Goal: Information Seeking & Learning: Learn about a topic

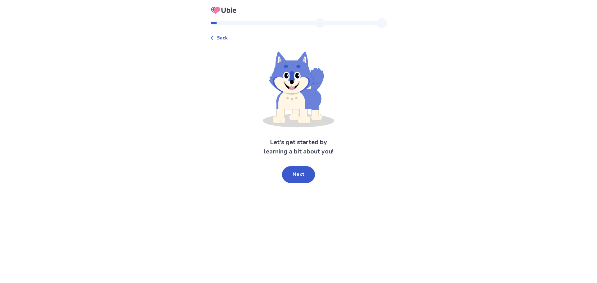
click at [295, 183] on button "Next" at bounding box center [298, 174] width 33 height 17
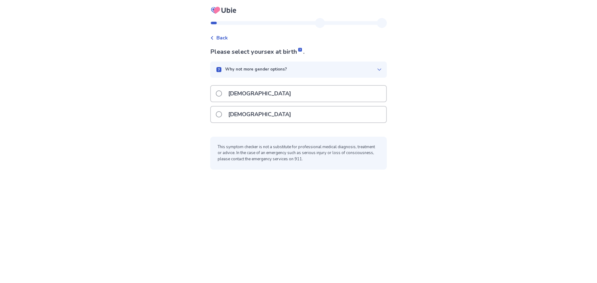
click at [257, 115] on div "[DEMOGRAPHIC_DATA]" at bounding box center [299, 115] width 176 height 16
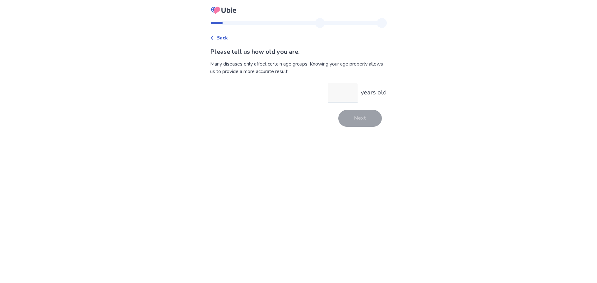
click at [339, 96] on input "years old" at bounding box center [343, 93] width 30 height 20
type input "**"
click at [348, 124] on button "Next" at bounding box center [361, 118] width 44 height 17
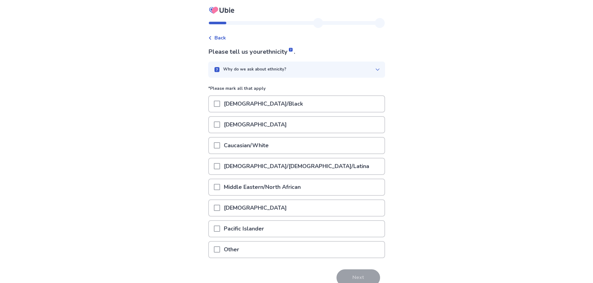
click at [302, 147] on div "Caucasian/White" at bounding box center [297, 146] width 176 height 16
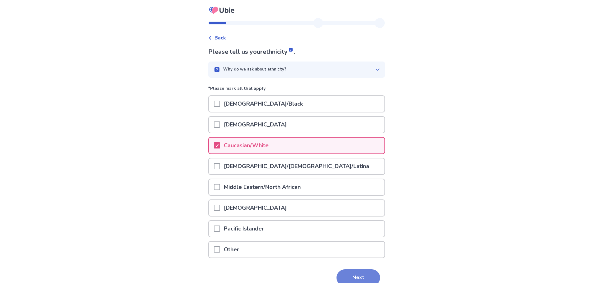
click at [355, 280] on button "Next" at bounding box center [358, 278] width 44 height 17
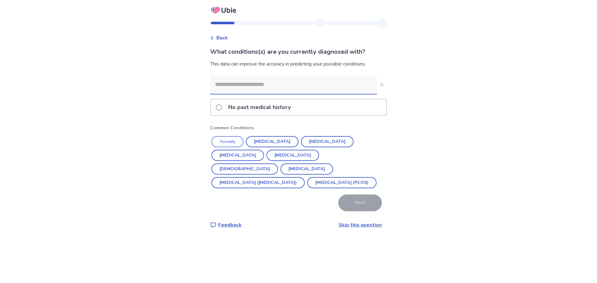
click at [236, 144] on button "Anxiety" at bounding box center [228, 141] width 32 height 11
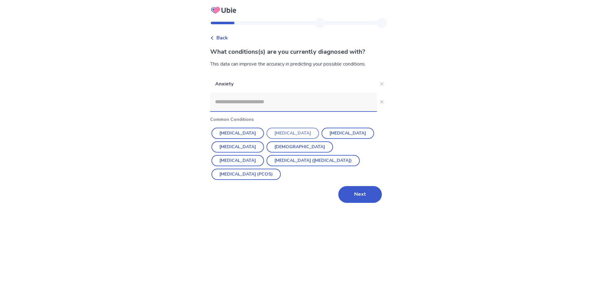
click at [275, 135] on button "[MEDICAL_DATA]" at bounding box center [293, 133] width 53 height 11
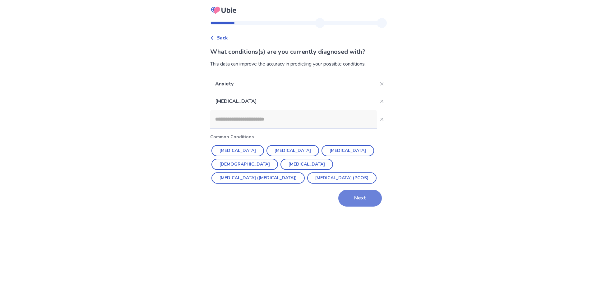
click at [358, 202] on button "Next" at bounding box center [361, 198] width 44 height 17
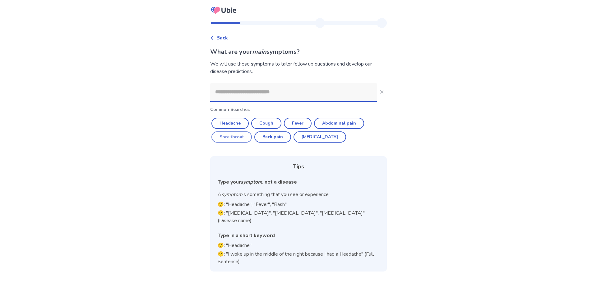
click at [234, 136] on button "Sore throat" at bounding box center [232, 137] width 40 height 11
type input "**********"
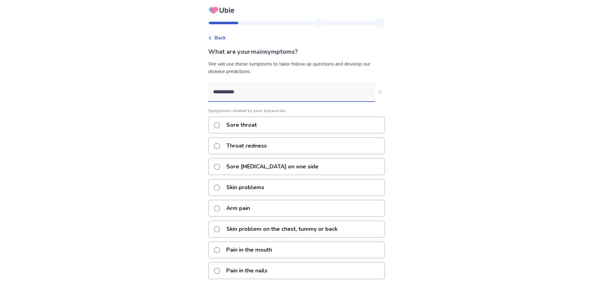
click at [264, 124] on div "Sore throat" at bounding box center [296, 125] width 177 height 17
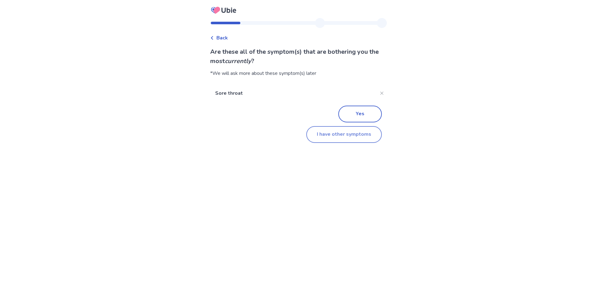
click at [346, 141] on button "I have other symptoms" at bounding box center [345, 134] width 76 height 17
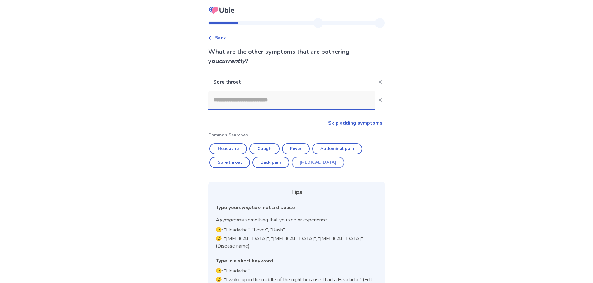
click at [310, 163] on button "[MEDICAL_DATA]" at bounding box center [318, 162] width 53 height 11
type input "********"
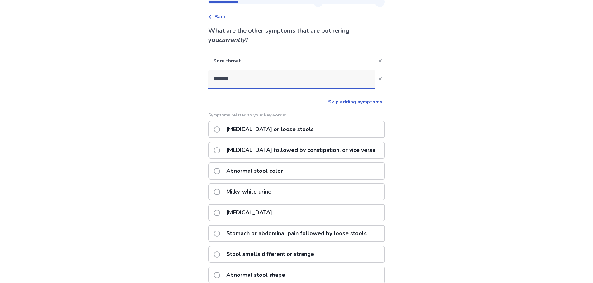
scroll to position [31, 0]
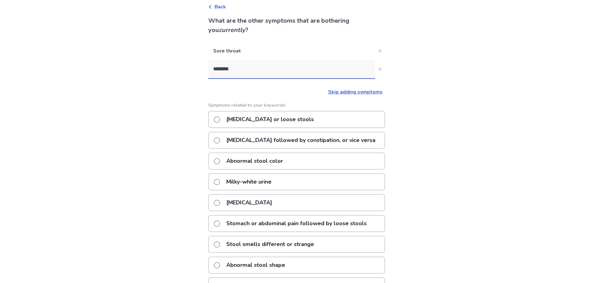
click at [301, 119] on div "[MEDICAL_DATA] or loose stools" at bounding box center [296, 119] width 177 height 17
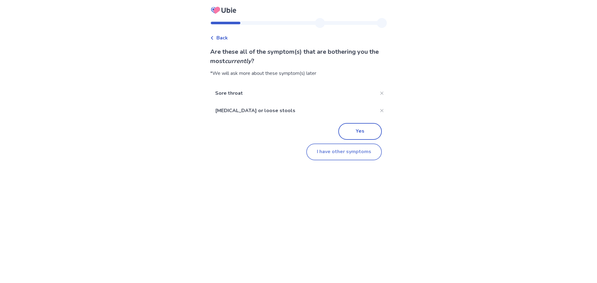
click at [344, 154] on button "I have other symptoms" at bounding box center [345, 152] width 76 height 17
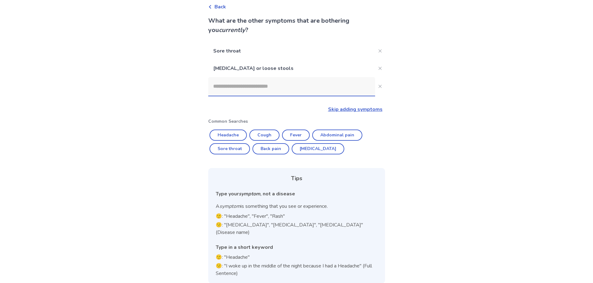
click at [352, 110] on link "Skip adding symptoms" at bounding box center [355, 109] width 54 height 7
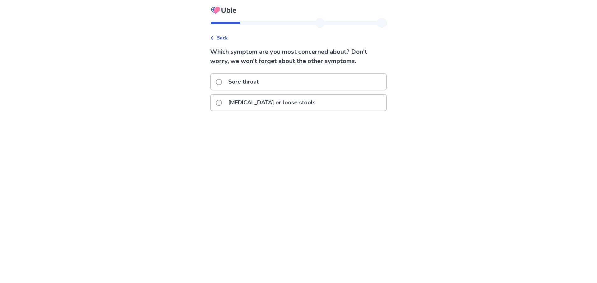
click at [270, 75] on div "Sore throat" at bounding box center [299, 82] width 176 height 16
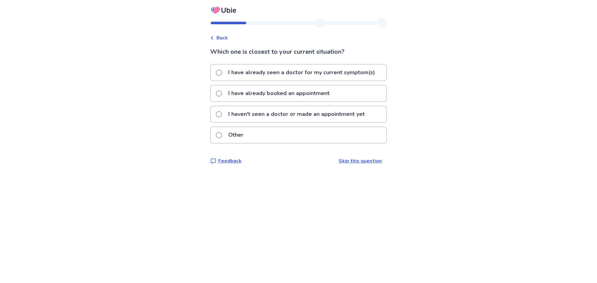
click at [306, 110] on p "I haven't seen a doctor or made an appointment yet" at bounding box center [297, 114] width 144 height 16
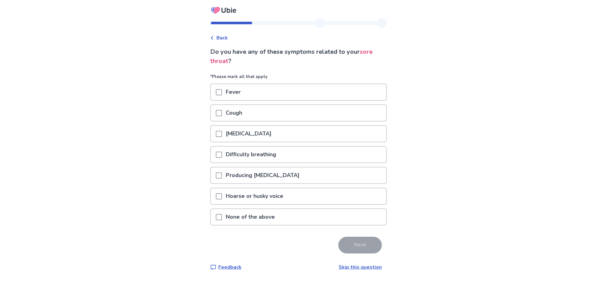
click at [252, 176] on p "Producing [MEDICAL_DATA]" at bounding box center [262, 176] width 81 height 16
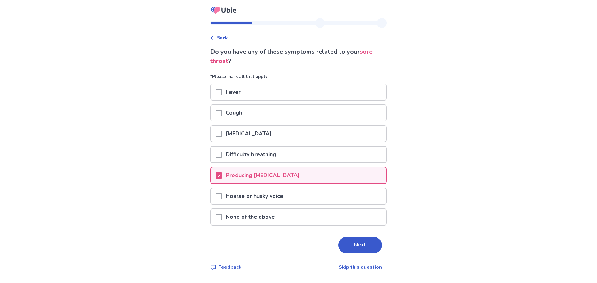
click at [346, 247] on button "Next" at bounding box center [361, 245] width 44 height 17
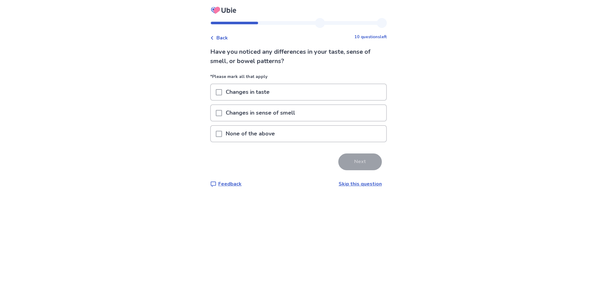
click at [287, 134] on div "None of the above" at bounding box center [299, 134] width 176 height 16
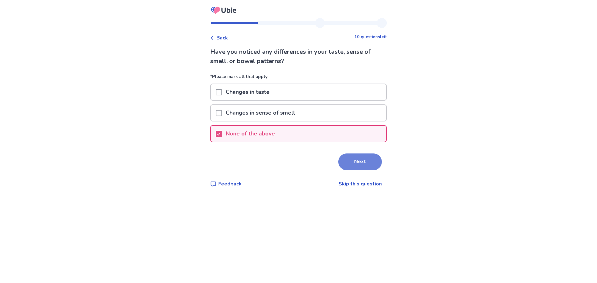
click at [356, 163] on button "Next" at bounding box center [361, 162] width 44 height 17
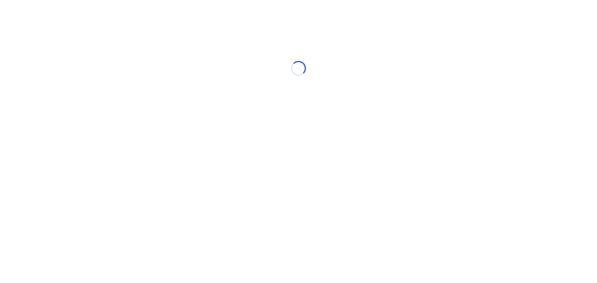
select select "*"
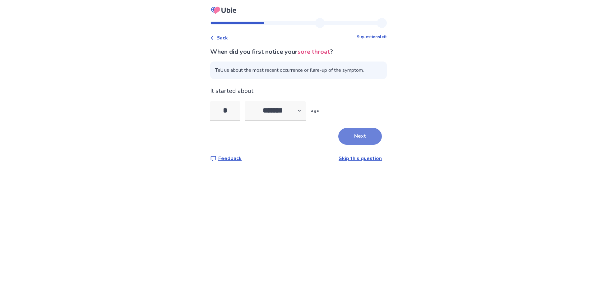
type input "*"
click at [372, 133] on button "Next" at bounding box center [361, 136] width 44 height 17
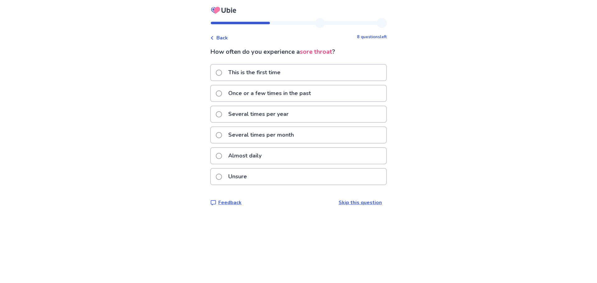
click at [302, 73] on div "This is the first time" at bounding box center [299, 73] width 176 height 16
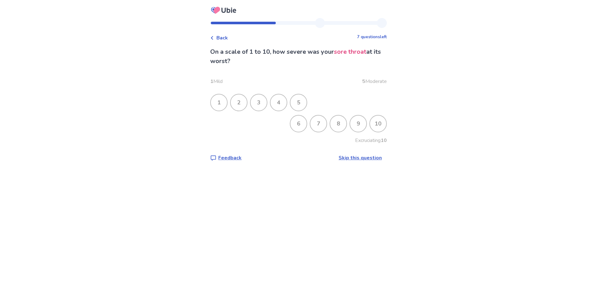
click at [338, 127] on div "8" at bounding box center [338, 124] width 16 height 16
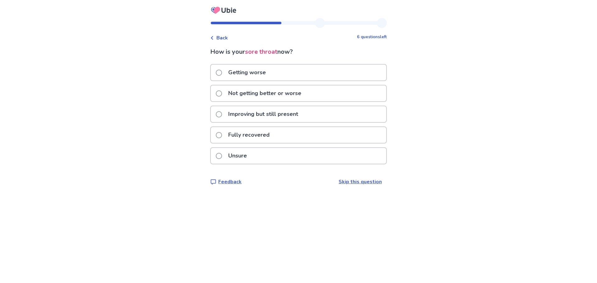
click at [285, 76] on div "Getting worse" at bounding box center [299, 73] width 176 height 16
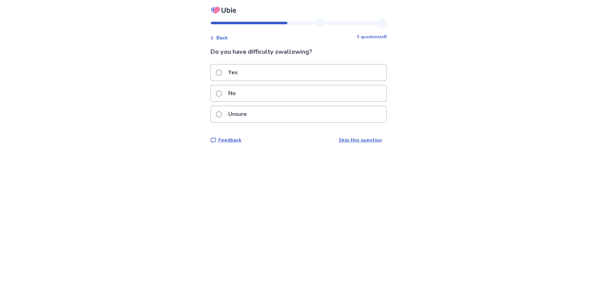
click at [284, 76] on div "Yes" at bounding box center [299, 73] width 176 height 16
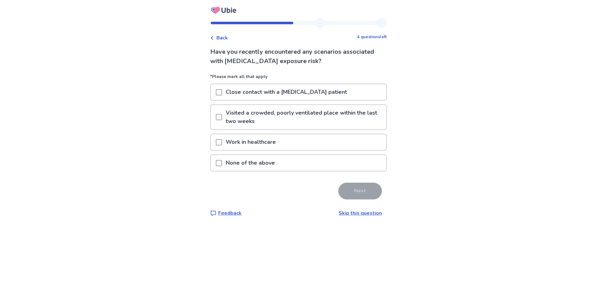
click at [265, 141] on p "Work in healthcare" at bounding box center [251, 142] width 58 height 16
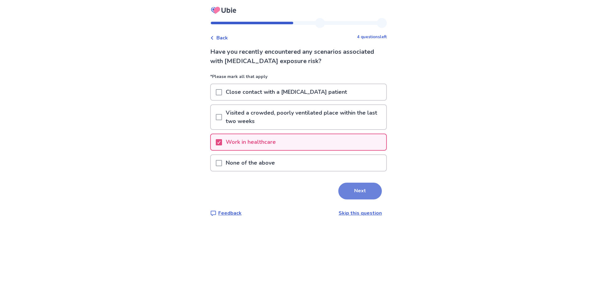
click at [358, 192] on button "Next" at bounding box center [361, 191] width 44 height 17
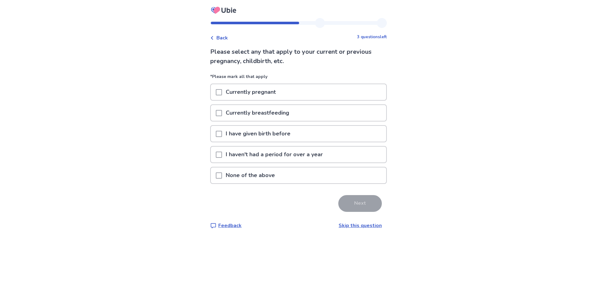
click at [274, 175] on p "None of the above" at bounding box center [250, 176] width 57 height 16
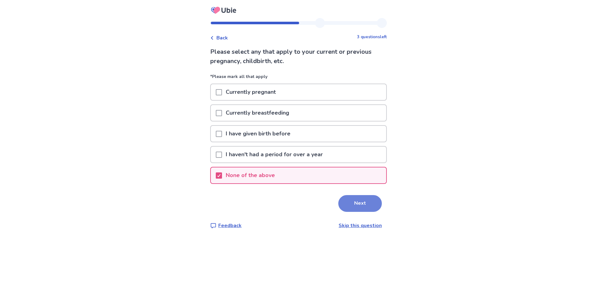
click at [348, 207] on button "Next" at bounding box center [361, 203] width 44 height 17
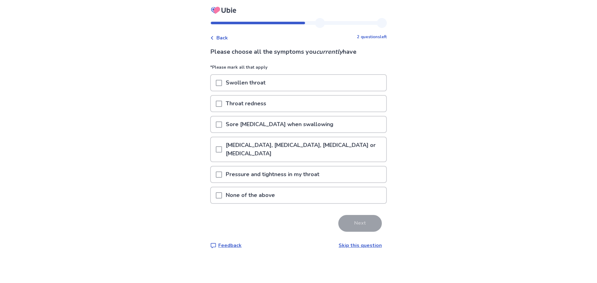
click at [286, 128] on p "Sore [MEDICAL_DATA] when swallowing" at bounding box center [279, 125] width 115 height 16
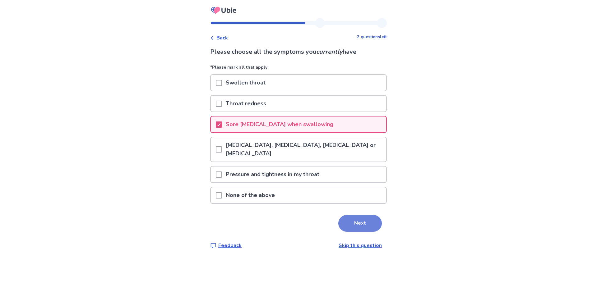
click at [353, 223] on button "Next" at bounding box center [361, 223] width 44 height 17
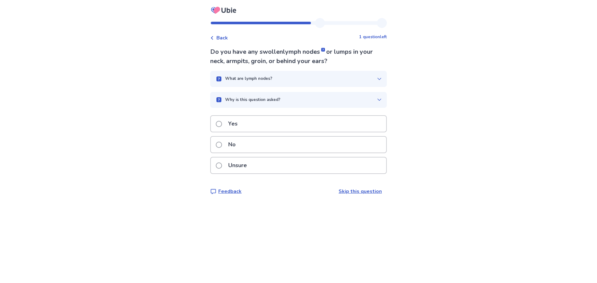
click at [270, 148] on div "No" at bounding box center [299, 145] width 176 height 16
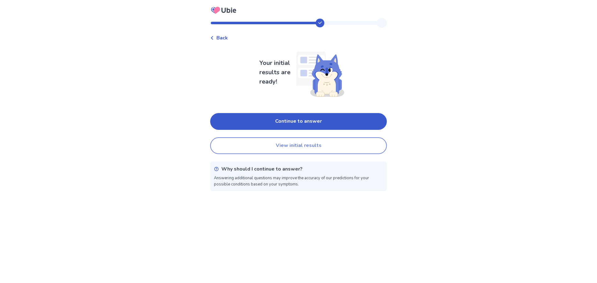
click at [321, 145] on button "View initial results" at bounding box center [298, 146] width 177 height 17
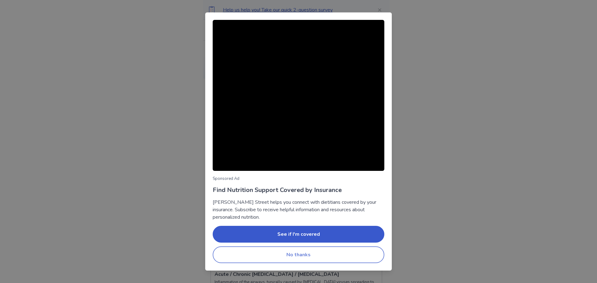
click at [309, 252] on button "No thanks" at bounding box center [299, 255] width 172 height 17
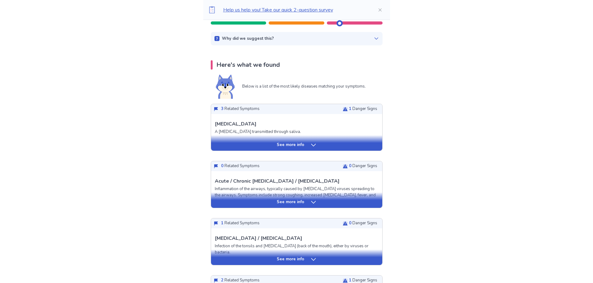
scroll to position [124, 0]
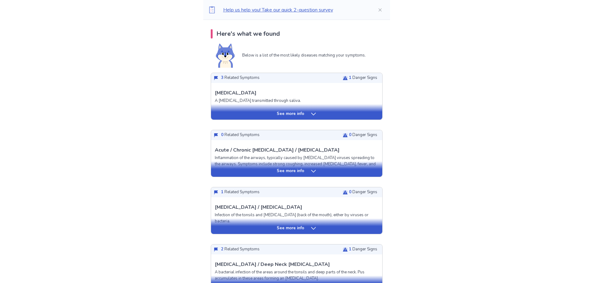
click at [299, 112] on p "See more info" at bounding box center [290, 114] width 27 height 6
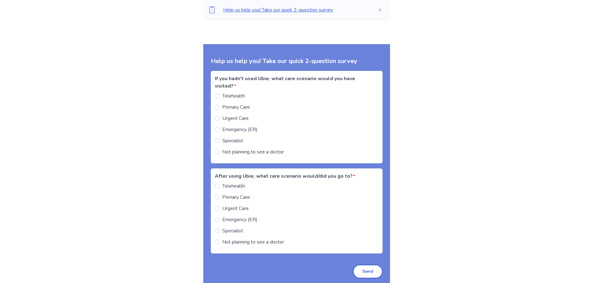
scroll to position [965, 0]
